Goal: Task Accomplishment & Management: Use online tool/utility

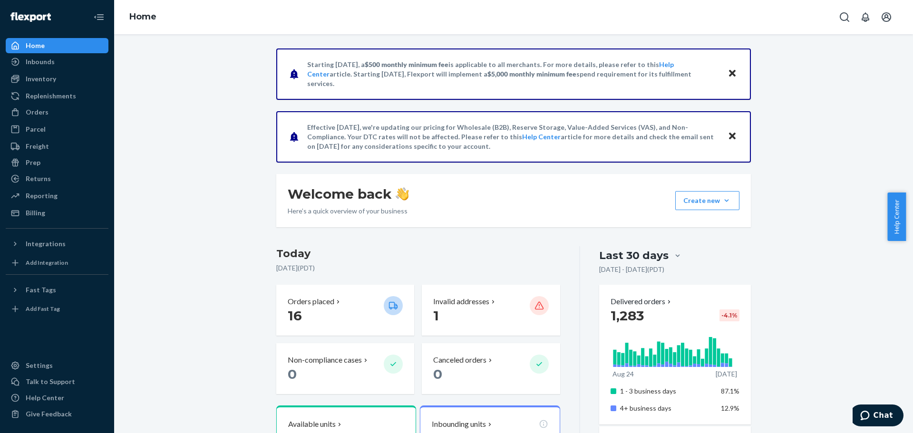
scroll to position [336, 0]
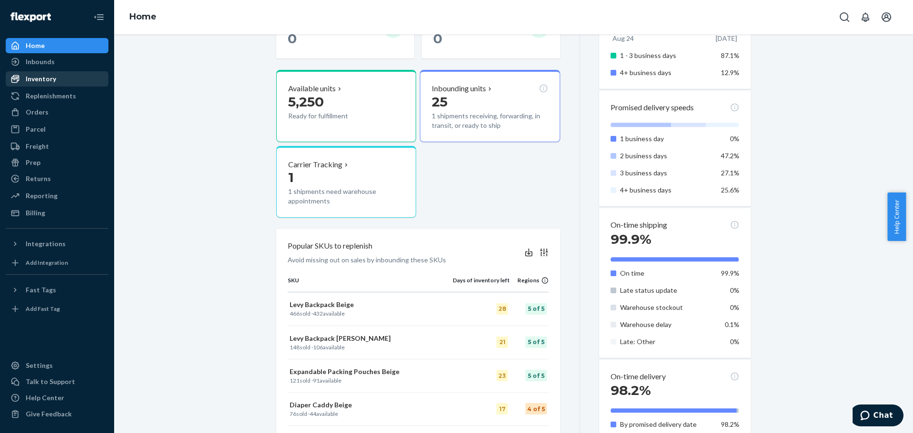
click at [77, 77] on div "Inventory" at bounding box center [57, 78] width 101 height 13
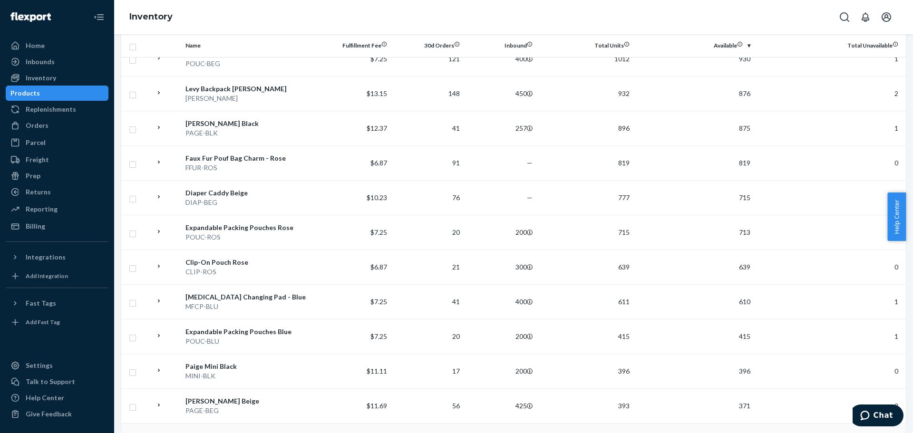
scroll to position [570, 0]
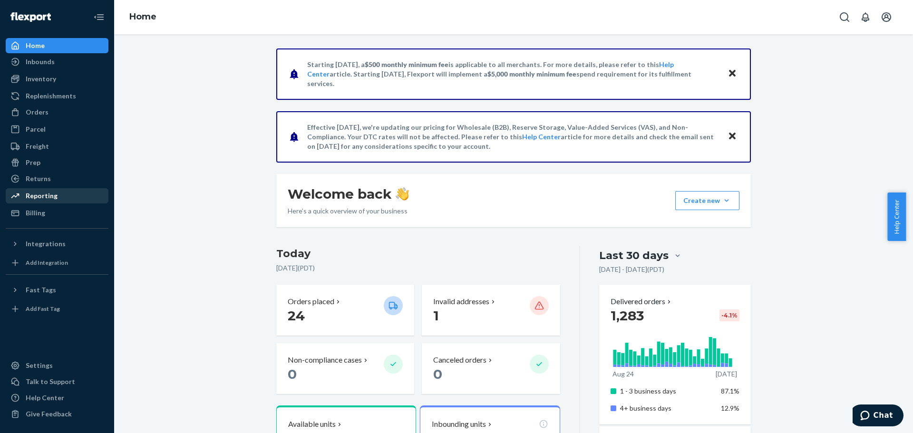
click at [75, 196] on div "Reporting" at bounding box center [57, 195] width 101 height 13
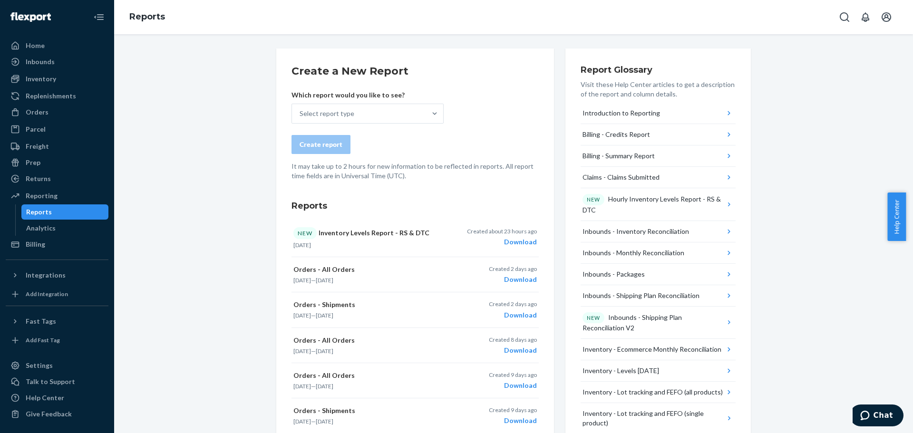
click at [415, 65] on h2 "Create a New Report" at bounding box center [414, 71] width 247 height 15
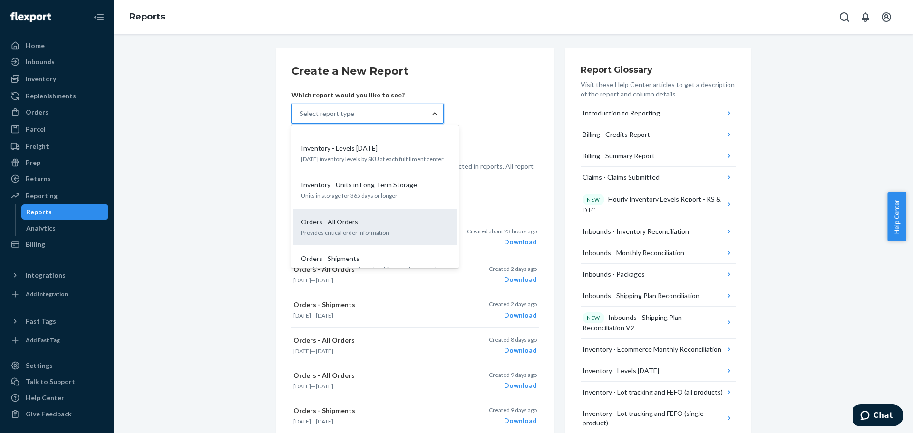
scroll to position [761, 0]
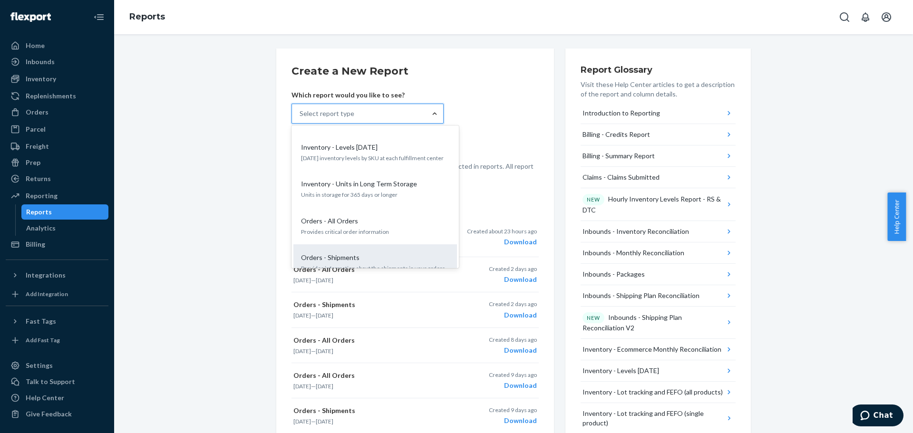
click at [362, 253] on div "Orders - Shipments" at bounding box center [373, 258] width 152 height 10
click at [300, 118] on input "option Orders - Shipments focused, 20 of 34. 34 results available. Use Up and D…" at bounding box center [299, 114] width 1 height 10
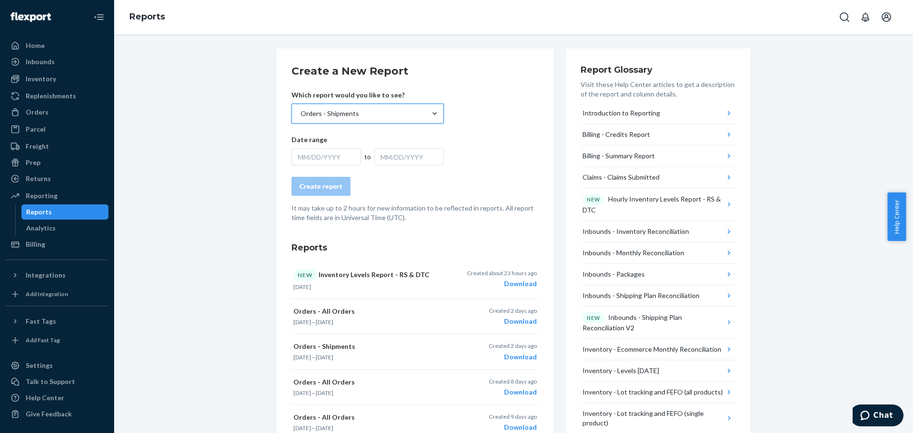
click at [337, 165] on div "MM/DD/YYYY" at bounding box center [325, 156] width 69 height 17
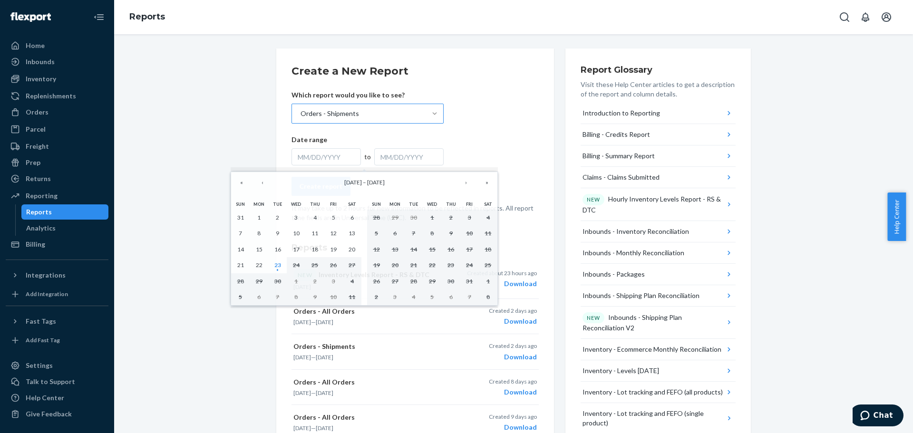
click at [339, 157] on div "MM/DD/YYYY" at bounding box center [325, 156] width 69 height 17
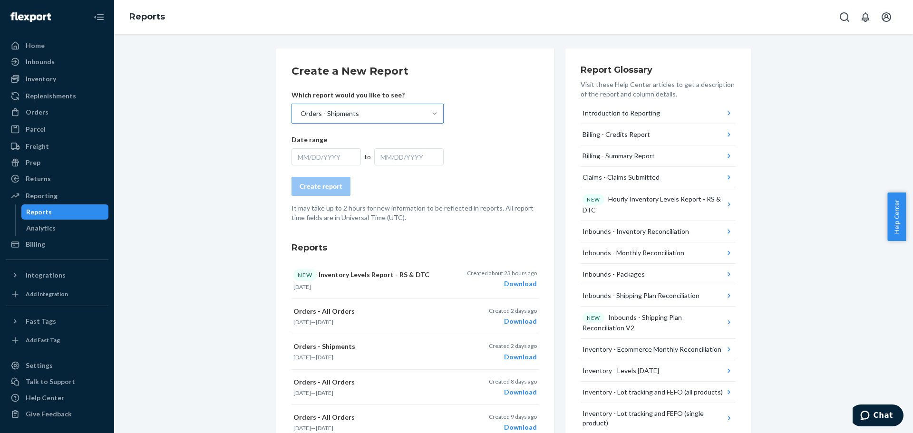
click at [339, 157] on div "MM/DD/YYYY" at bounding box center [325, 156] width 69 height 17
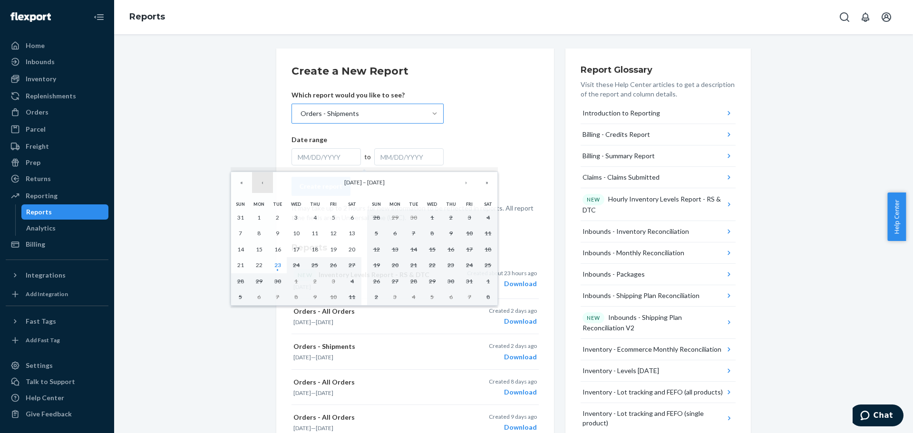
click at [267, 183] on button "‹" at bounding box center [262, 182] width 21 height 21
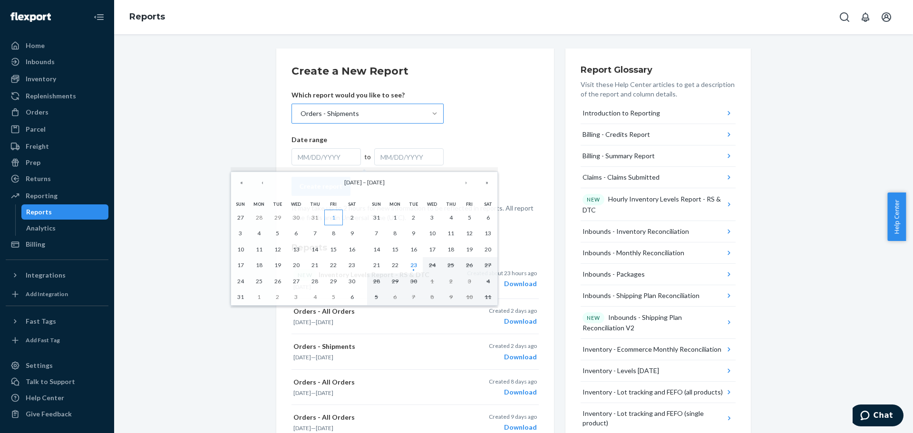
click at [332, 219] on abbr "1" at bounding box center [333, 217] width 3 height 7
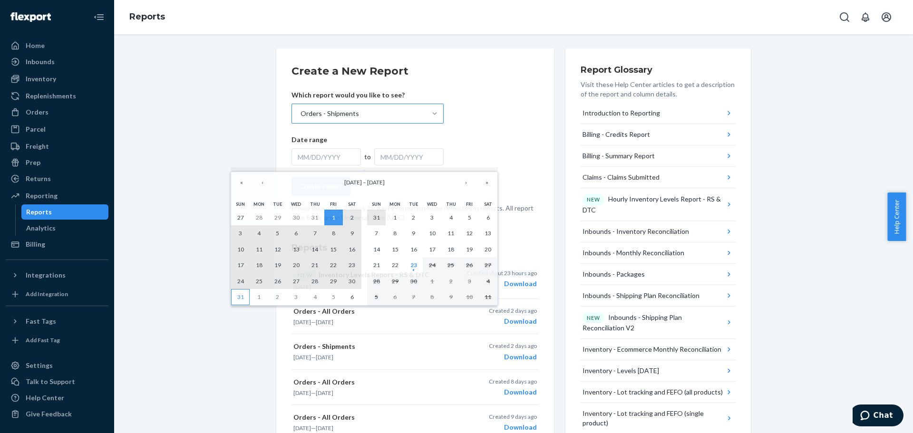
click at [247, 298] on button "31" at bounding box center [240, 297] width 19 height 16
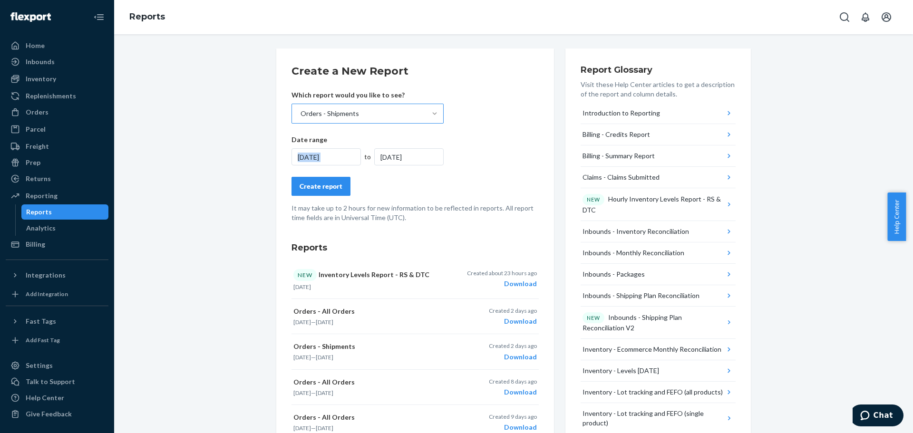
click at [329, 191] on button "Create report" at bounding box center [320, 186] width 59 height 19
